Goal: Communication & Community: Ask a question

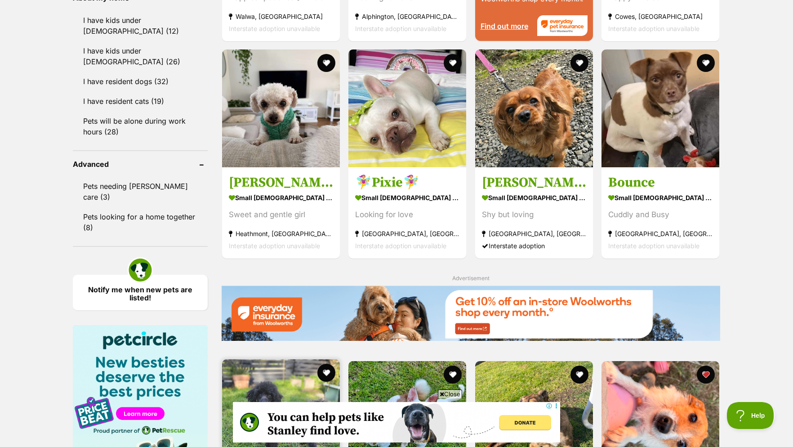
click at [271, 359] on img at bounding box center [281, 418] width 118 height 118
